Goal: Register for event/course: Register for event/course

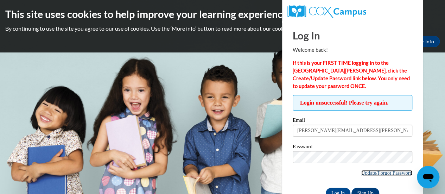
click at [390, 170] on link "Update/Forgot Password" at bounding box center [386, 173] width 51 height 6
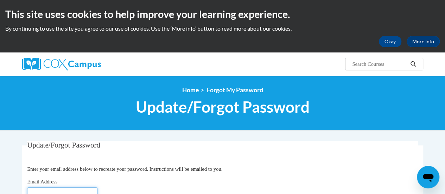
click at [61, 190] on input "Email Address" at bounding box center [62, 193] width 70 height 12
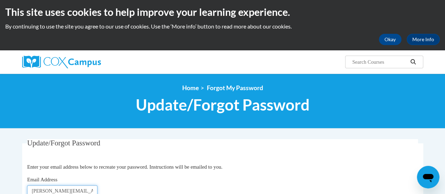
type input "[PERSON_NAME][EMAIL_ADDRESS][PERSON_NAME][DOMAIN_NAME]"
click button "Refresh captcha" at bounding box center [0, 0] width 0 height 0
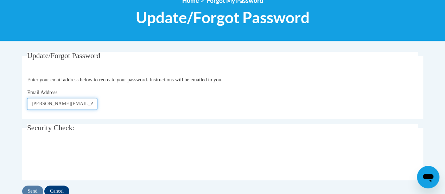
scroll to position [90, 0]
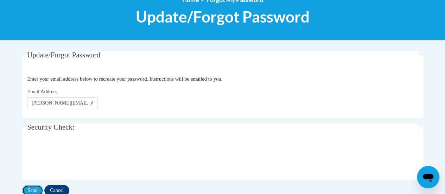
click at [34, 188] on input "Send" at bounding box center [32, 190] width 21 height 11
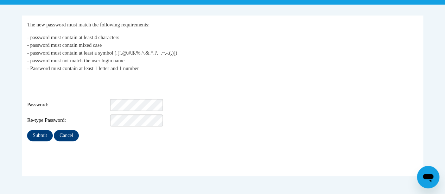
scroll to position [154, 0]
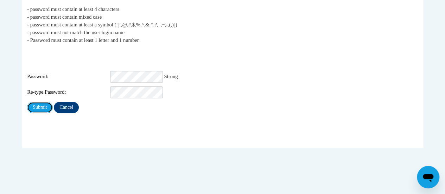
click at [35, 102] on input "Submit" at bounding box center [39, 107] width 25 height 11
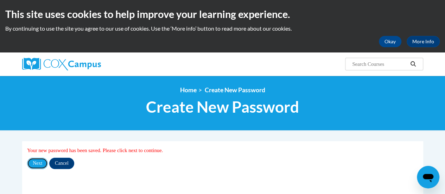
click at [37, 162] on input "Next" at bounding box center [37, 163] width 21 height 11
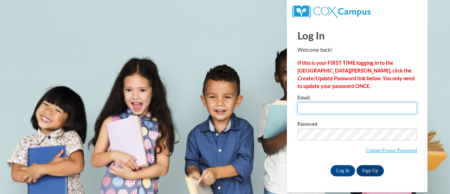
click at [359, 109] on input "Email" at bounding box center [358, 108] width 120 height 12
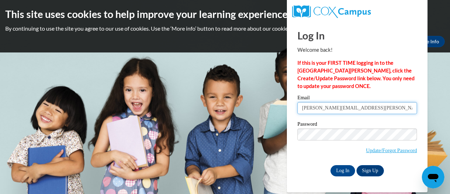
type input "christine.slattery@wrps.net"
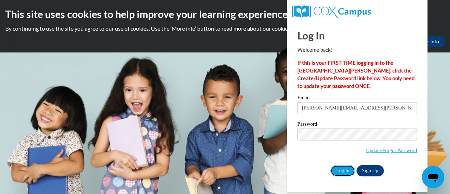
click at [340, 173] on input "Log In" at bounding box center [343, 170] width 25 height 11
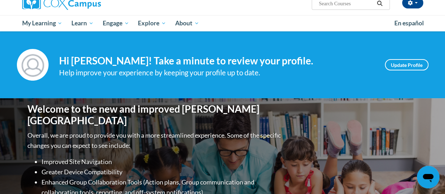
scroll to position [53, 0]
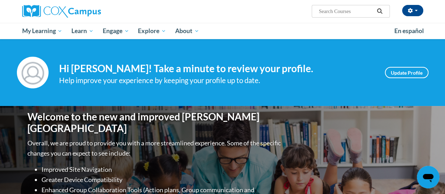
click at [349, 12] on input "Search..." at bounding box center [346, 11] width 56 height 8
type input "reading comprehension"
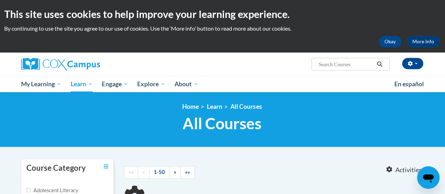
type input "reading comprehension"
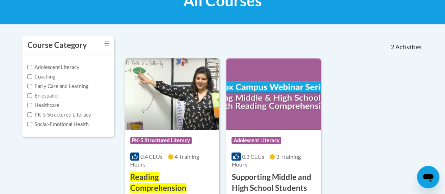
scroll to position [193, 0]
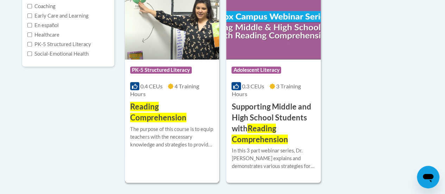
click at [169, 39] on img at bounding box center [172, 24] width 94 height 72
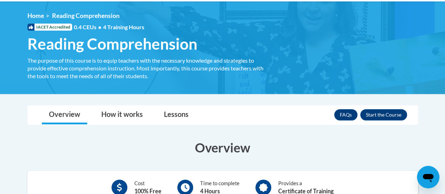
scroll to position [70, 0]
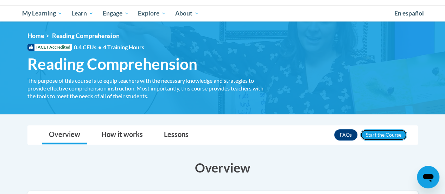
click at [385, 136] on button "Enroll" at bounding box center [383, 134] width 47 height 11
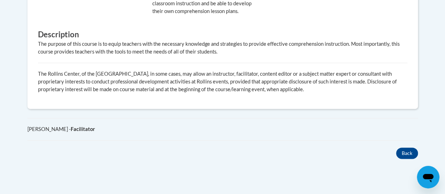
scroll to position [432, 0]
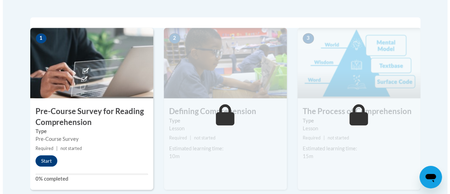
scroll to position [223, 0]
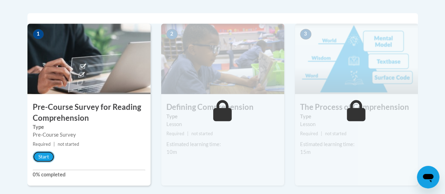
click at [45, 155] on button "Start" at bounding box center [44, 156] width 22 height 11
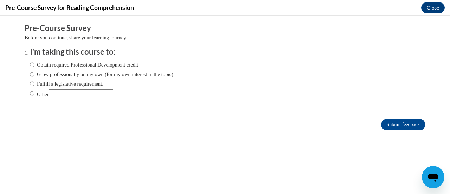
scroll to position [0, 0]
click at [30, 64] on input "Obtain required Professional Development credit." at bounding box center [32, 65] width 5 height 8
radio input "true"
click at [30, 84] on input "Fulfill a legislative requirement." at bounding box center [32, 84] width 5 height 8
radio input "true"
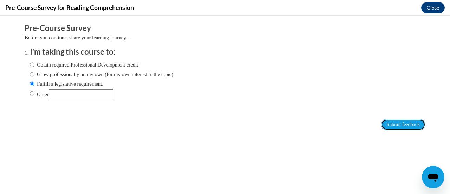
click at [398, 123] on input "Submit feedback" at bounding box center [403, 124] width 44 height 11
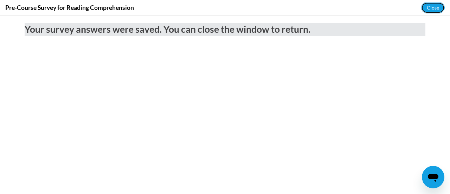
click at [434, 7] on button "Close" at bounding box center [434, 7] width 24 height 11
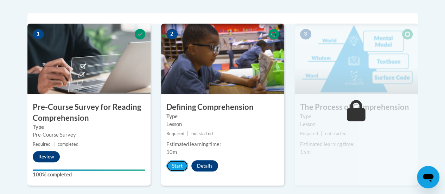
click at [179, 163] on button "Start" at bounding box center [177, 165] width 22 height 11
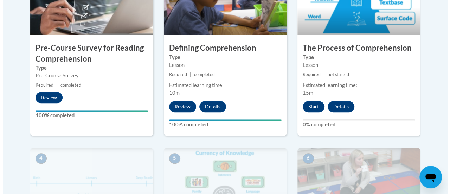
scroll to position [281, 0]
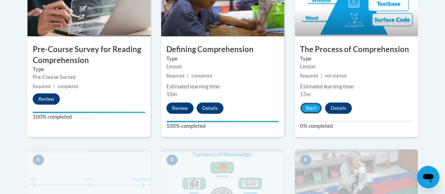
click at [312, 109] on button "Start" at bounding box center [311, 107] width 22 height 11
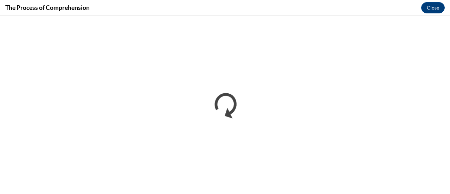
scroll to position [0, 0]
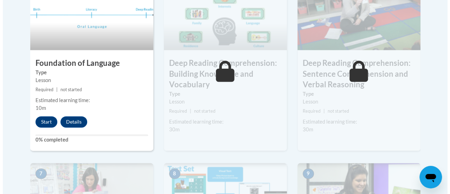
scroll to position [454, 0]
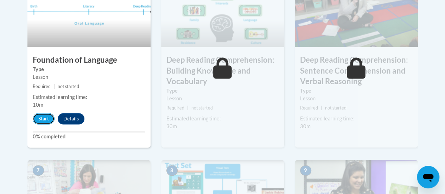
click at [45, 121] on button "Start" at bounding box center [44, 118] width 22 height 11
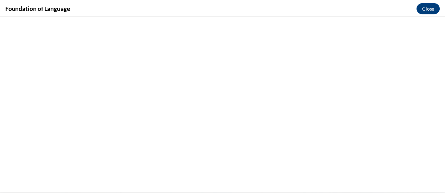
scroll to position [281, 0]
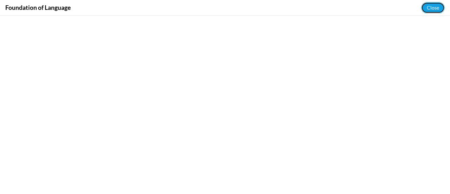
click at [432, 8] on button "Close" at bounding box center [434, 7] width 24 height 11
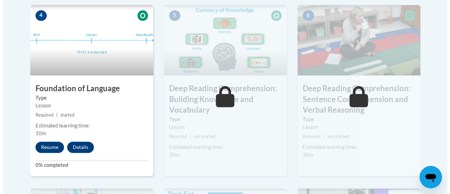
scroll to position [421, 0]
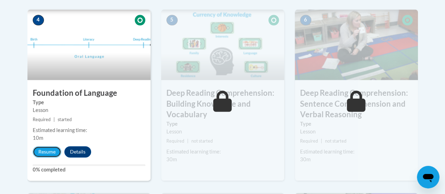
click at [45, 149] on button "Resume" at bounding box center [47, 151] width 29 height 11
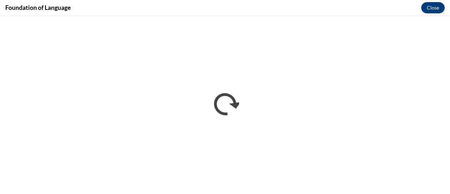
scroll to position [0, 0]
